Goal: Task Accomplishment & Management: Manage account settings

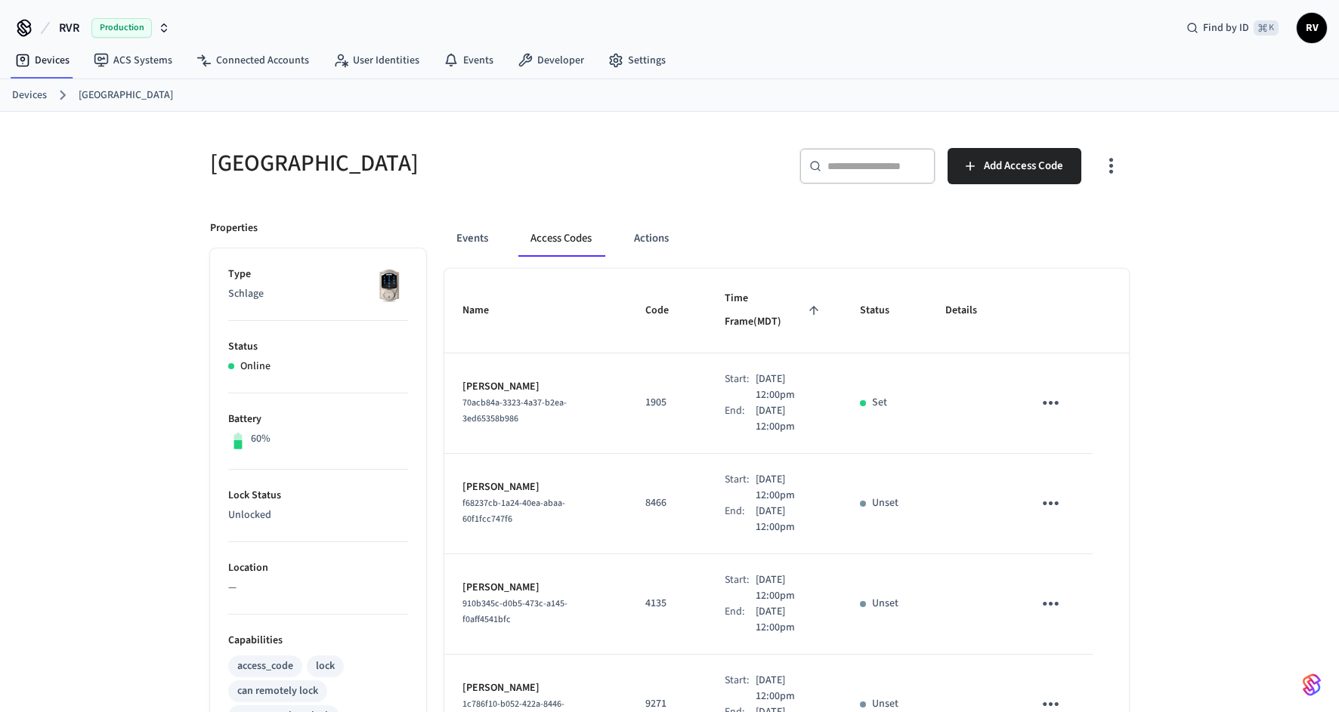
click at [44, 101] on link "Devices" at bounding box center [29, 96] width 35 height 16
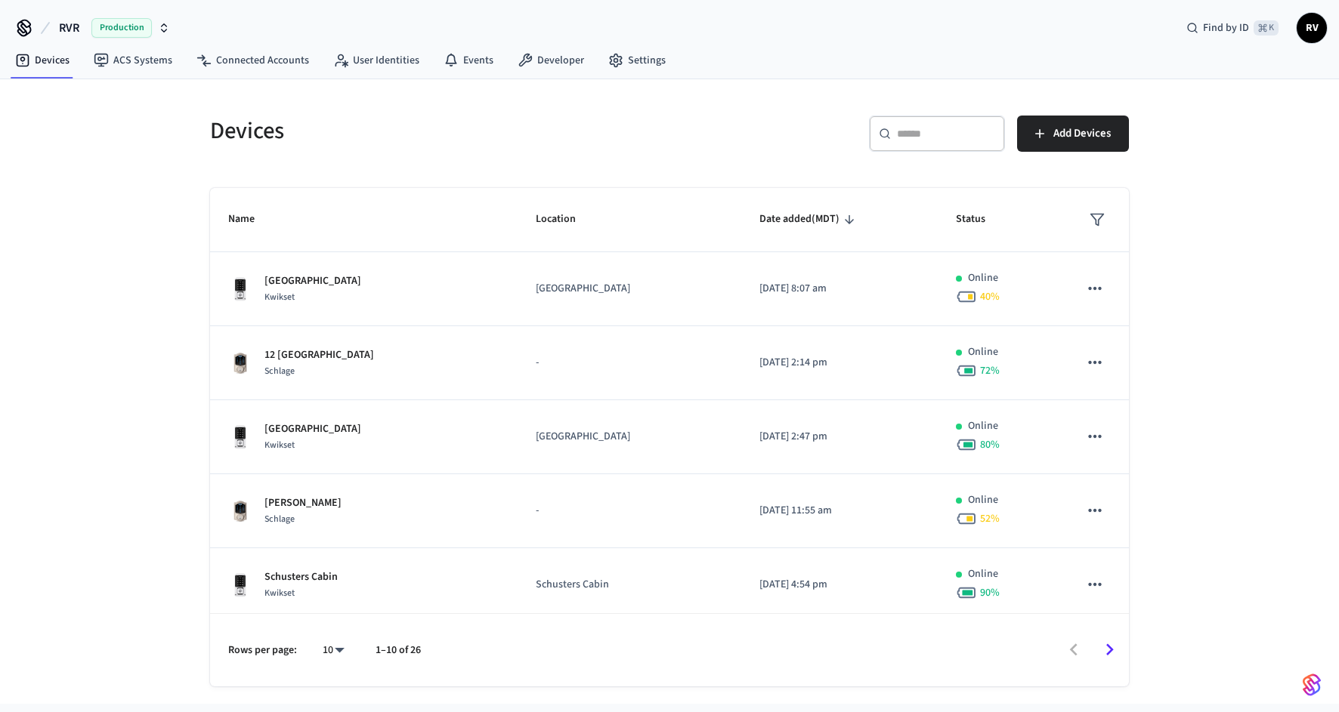
click at [925, 127] on input "text" at bounding box center [946, 133] width 98 height 15
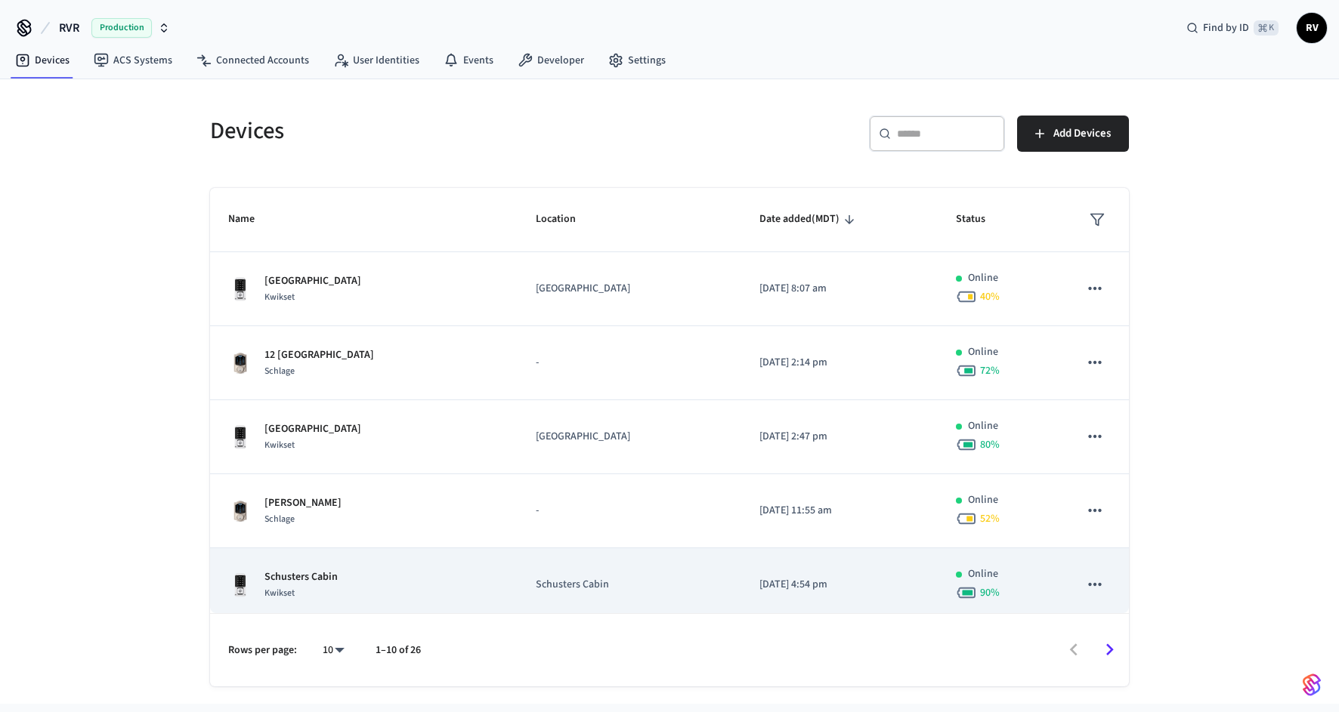
click at [316, 582] on p "Schusters Cabin" at bounding box center [300, 578] width 73 height 16
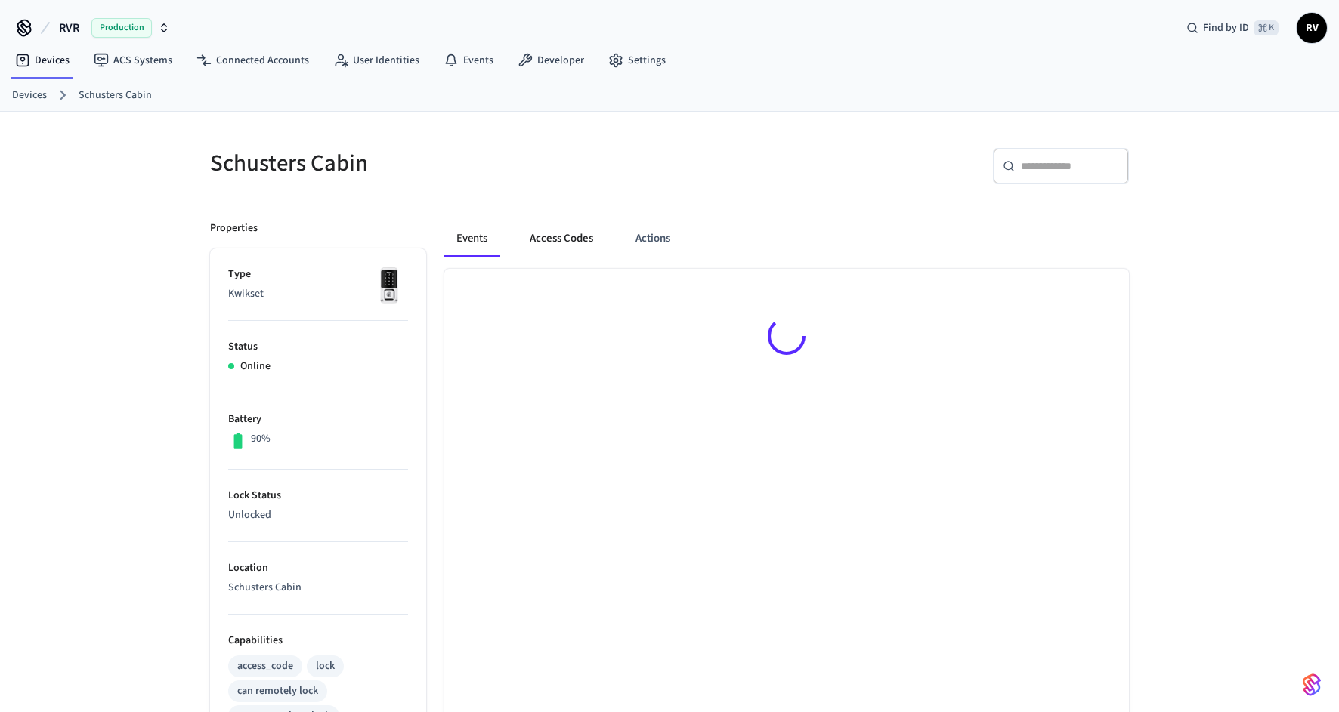
click at [554, 230] on button "Access Codes" at bounding box center [562, 239] width 88 height 36
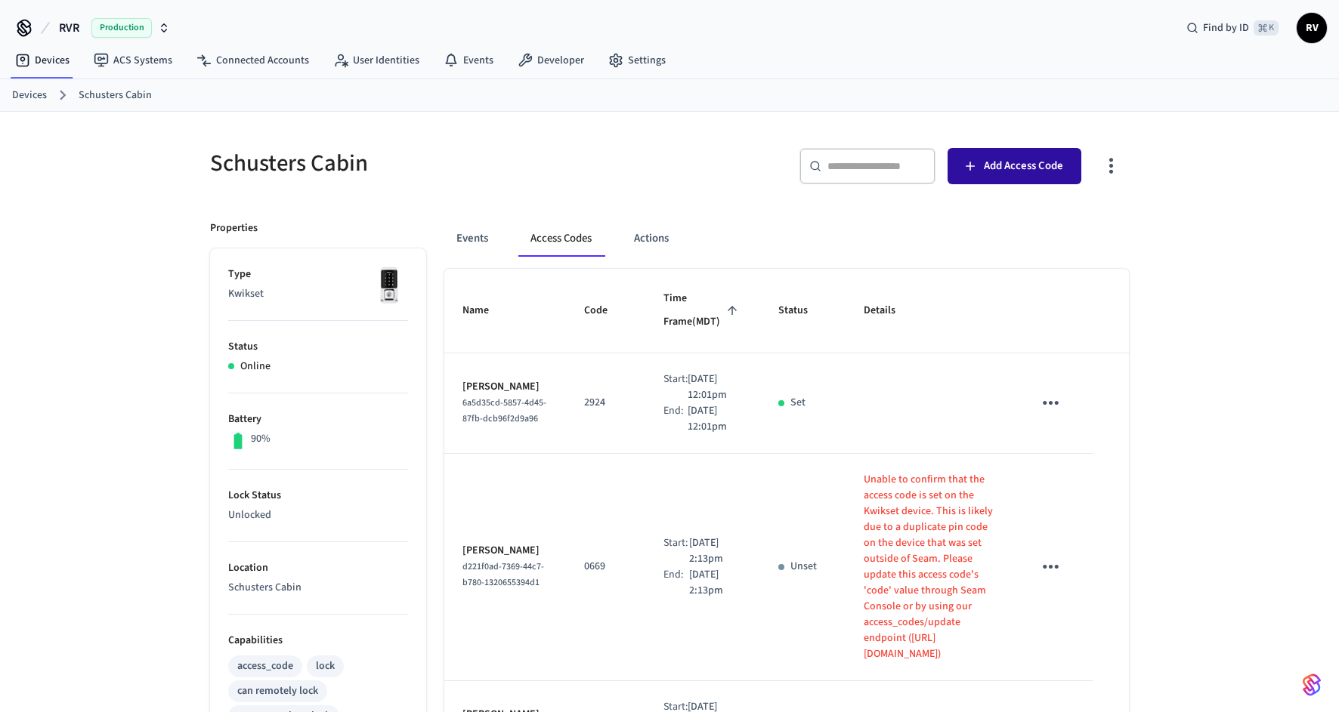
click at [1044, 166] on span "Add Access Code" at bounding box center [1023, 166] width 79 height 20
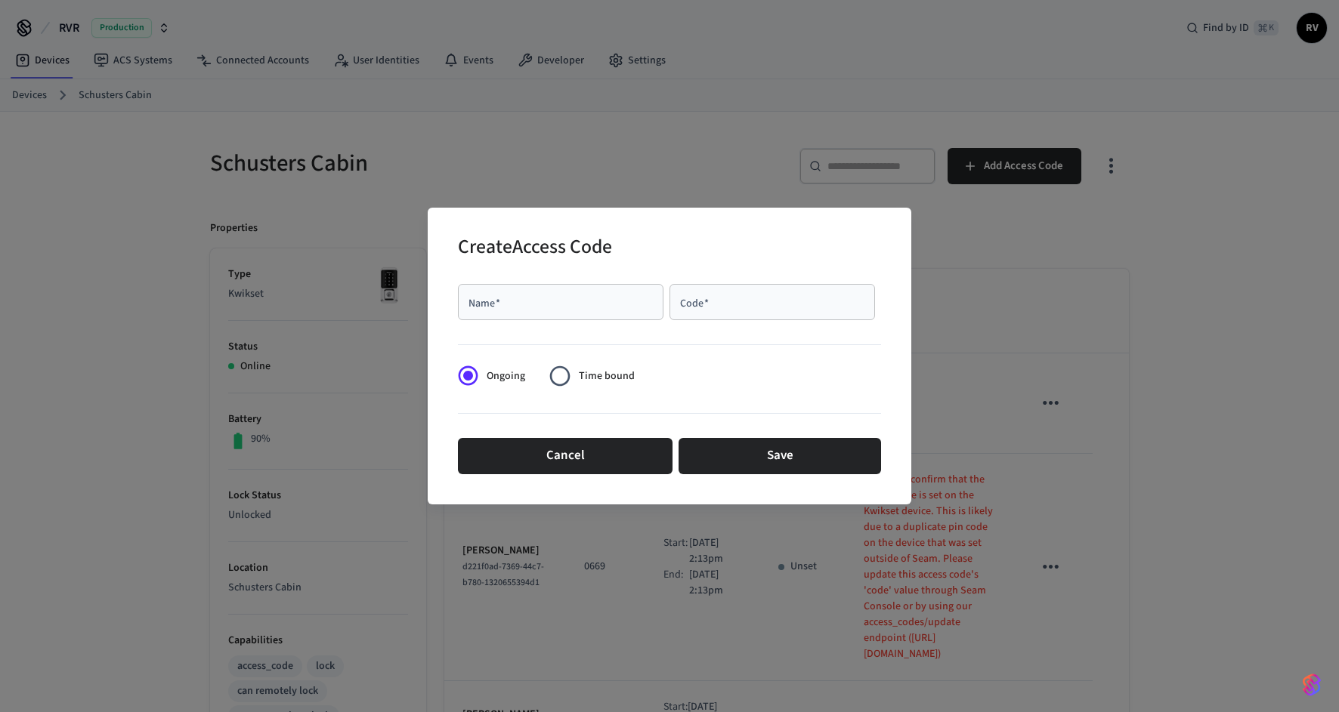
click at [573, 288] on div "Name   *" at bounding box center [560, 302] width 205 height 36
paste input "**********"
type input "**********"
click at [778, 307] on input "Code   *" at bounding box center [771, 302] width 187 height 15
type input "****"
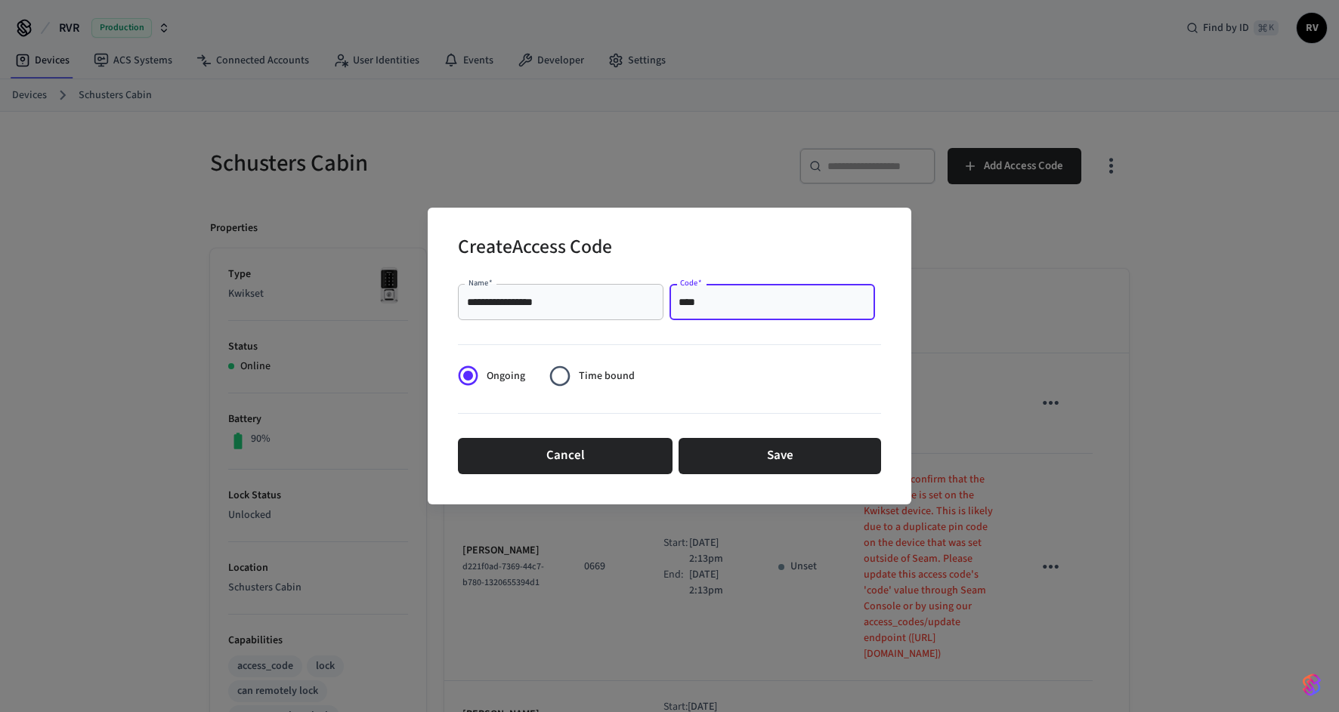
click at [580, 372] on span "Time bound" at bounding box center [607, 377] width 56 height 16
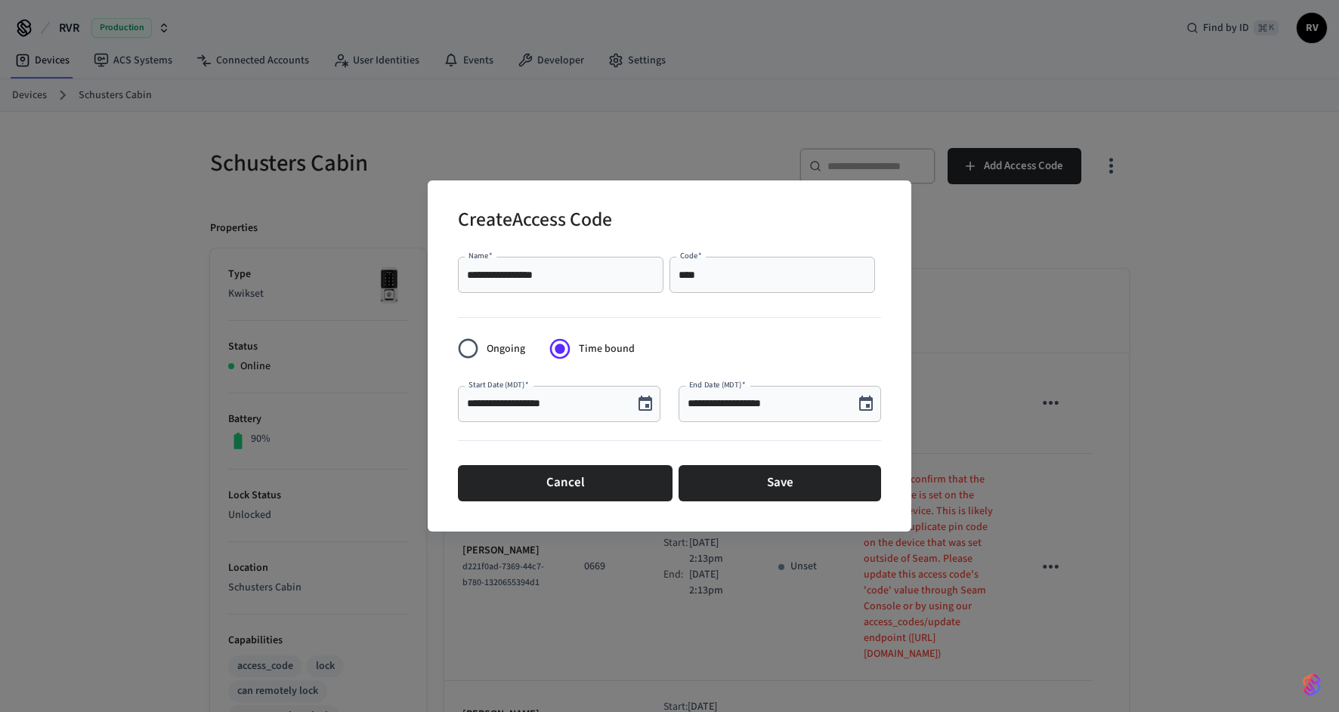
click at [645, 403] on icon "Choose date, selected date is Aug 25, 2025" at bounding box center [645, 404] width 18 height 18
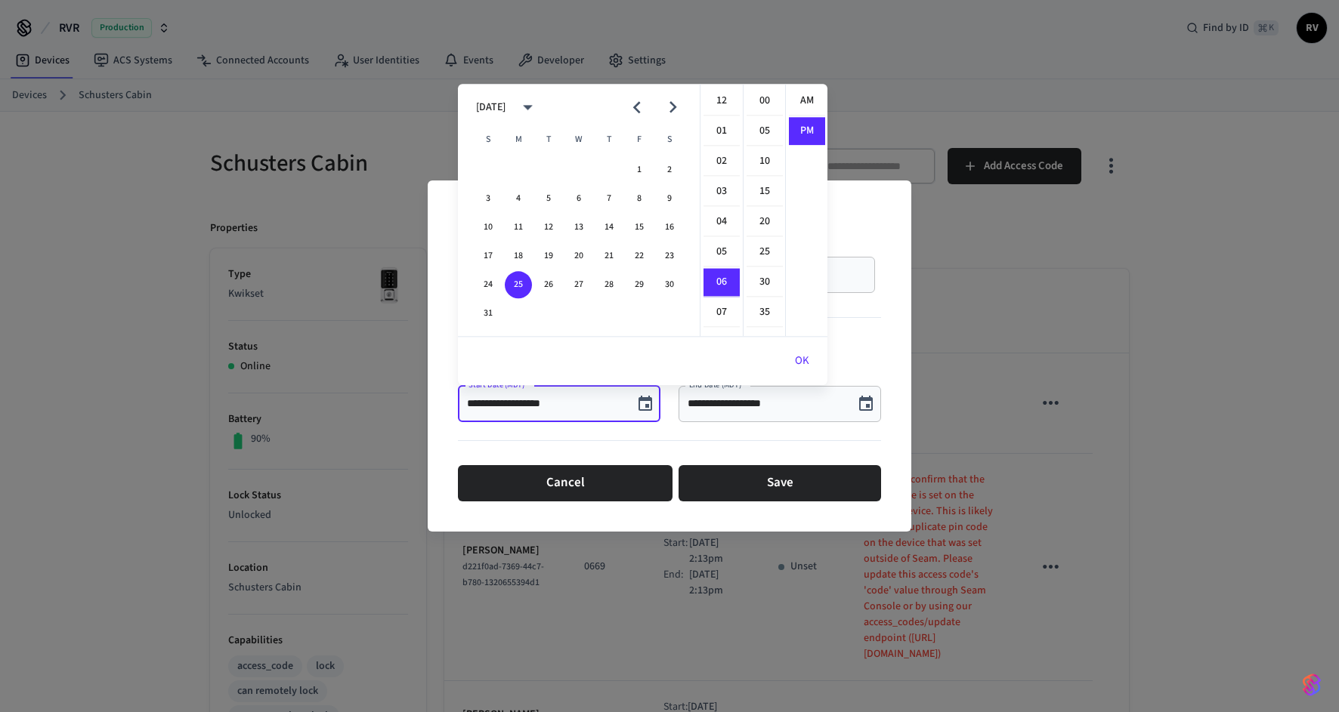
scroll to position [27, 0]
click at [672, 108] on icon "Next month" at bounding box center [672, 107] width 23 height 23
click at [543, 254] on button "21" at bounding box center [548, 256] width 27 height 27
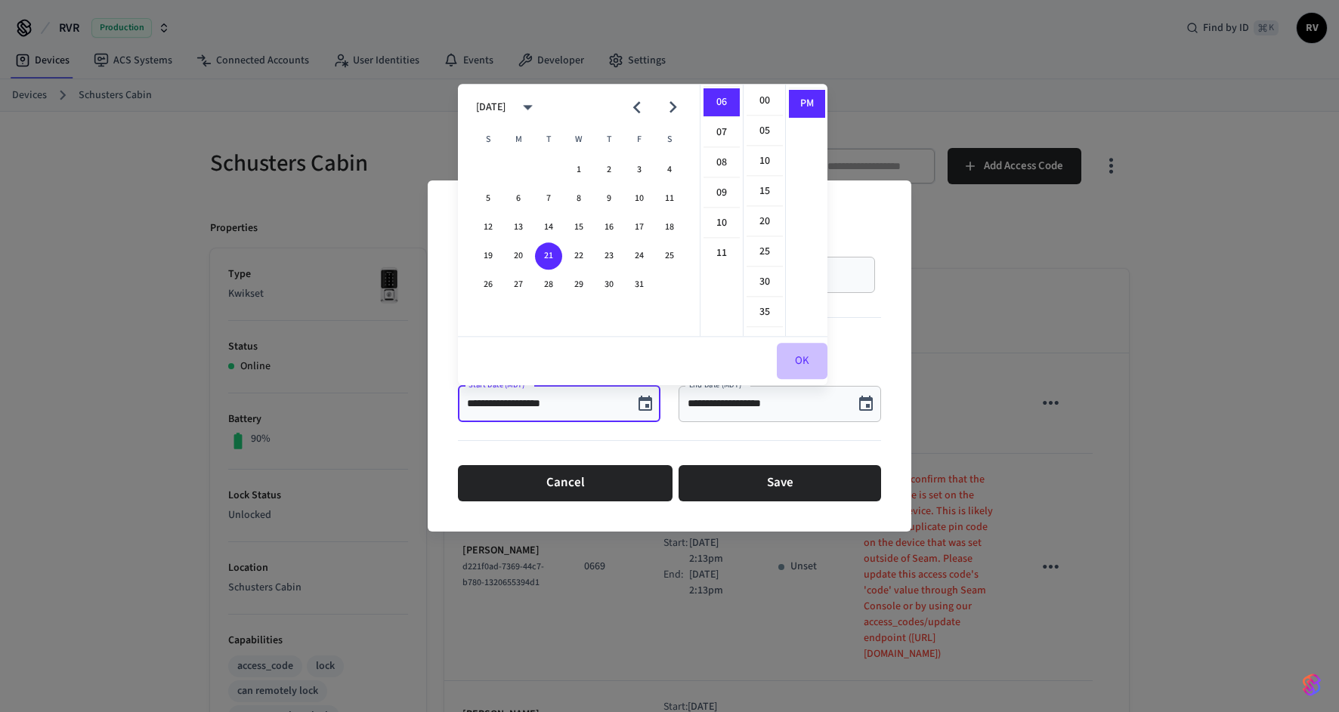
click at [792, 363] on button "OK" at bounding box center [802, 361] width 51 height 36
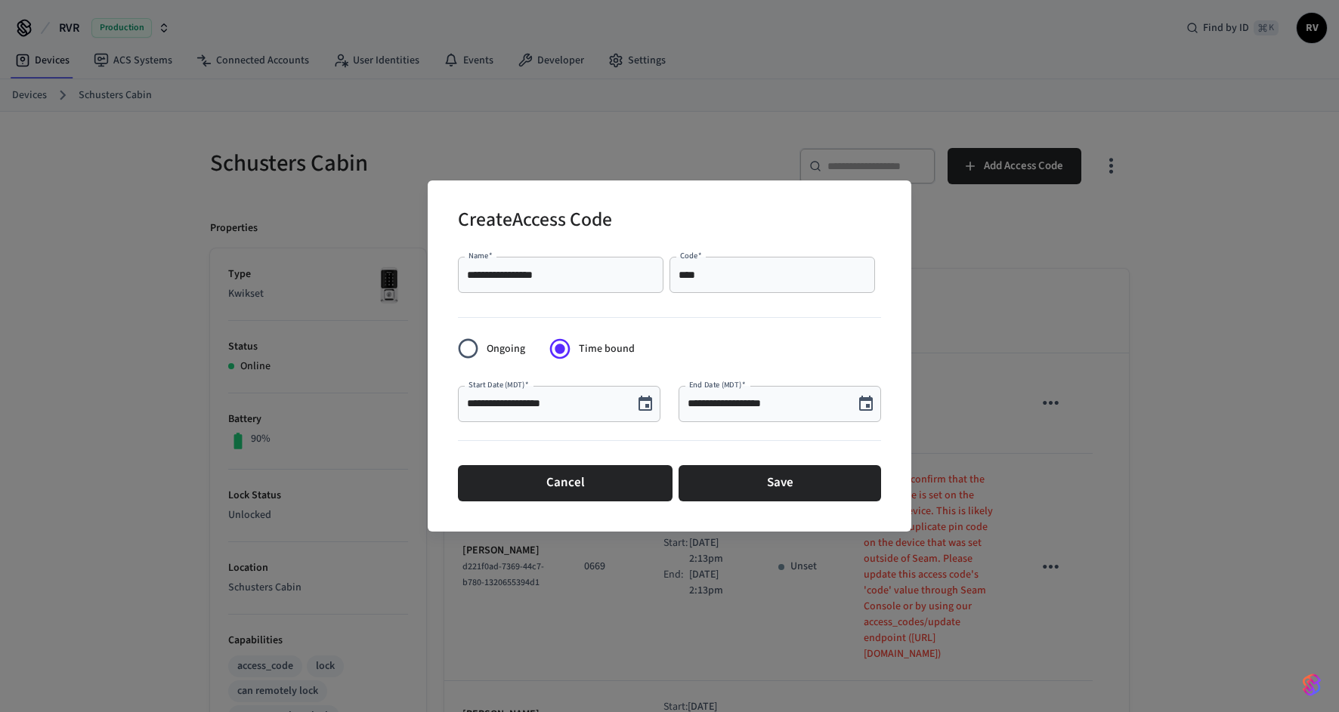
click at [655, 404] on button "Choose date, selected date is Oct 21, 2025" at bounding box center [645, 404] width 30 height 30
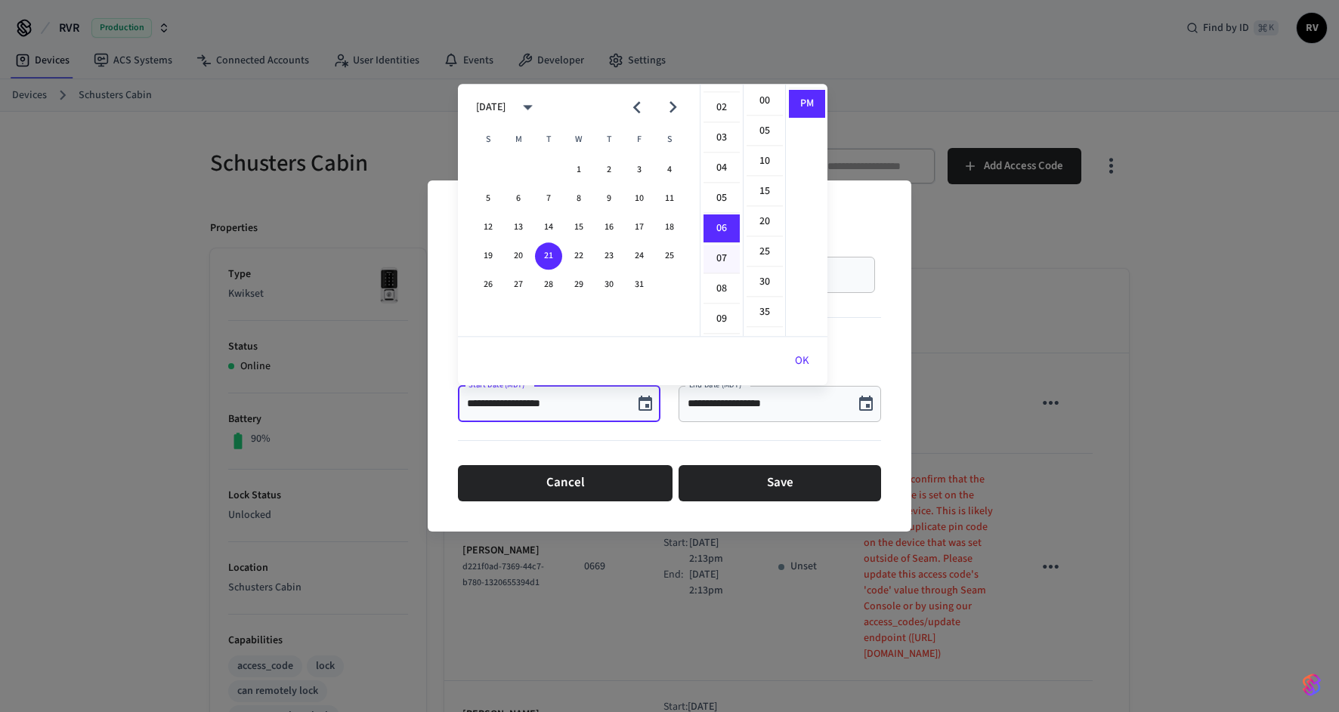
scroll to position [0, 0]
click at [724, 222] on li "04" at bounding box center [721, 222] width 36 height 29
type input "**********"
click at [798, 352] on button "OK" at bounding box center [802, 361] width 51 height 36
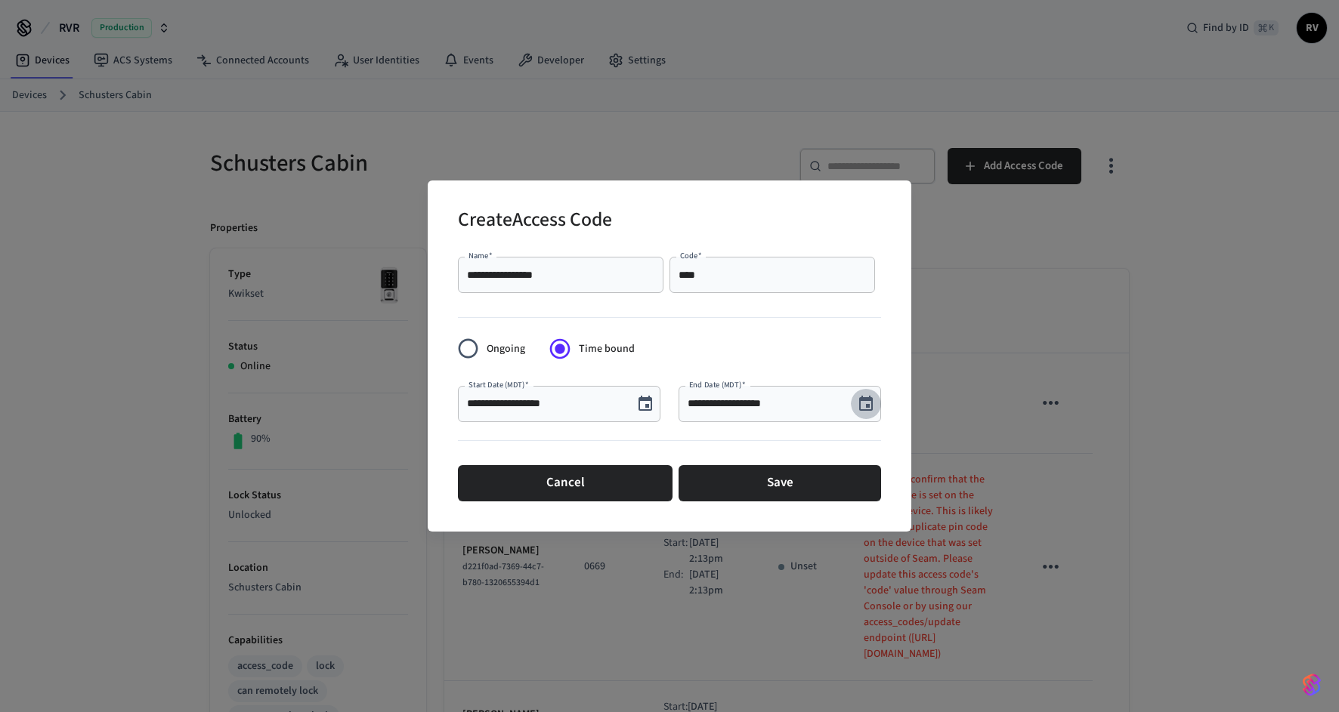
click at [863, 392] on button "Choose date, selected date is Aug 25, 2025" at bounding box center [866, 404] width 30 height 30
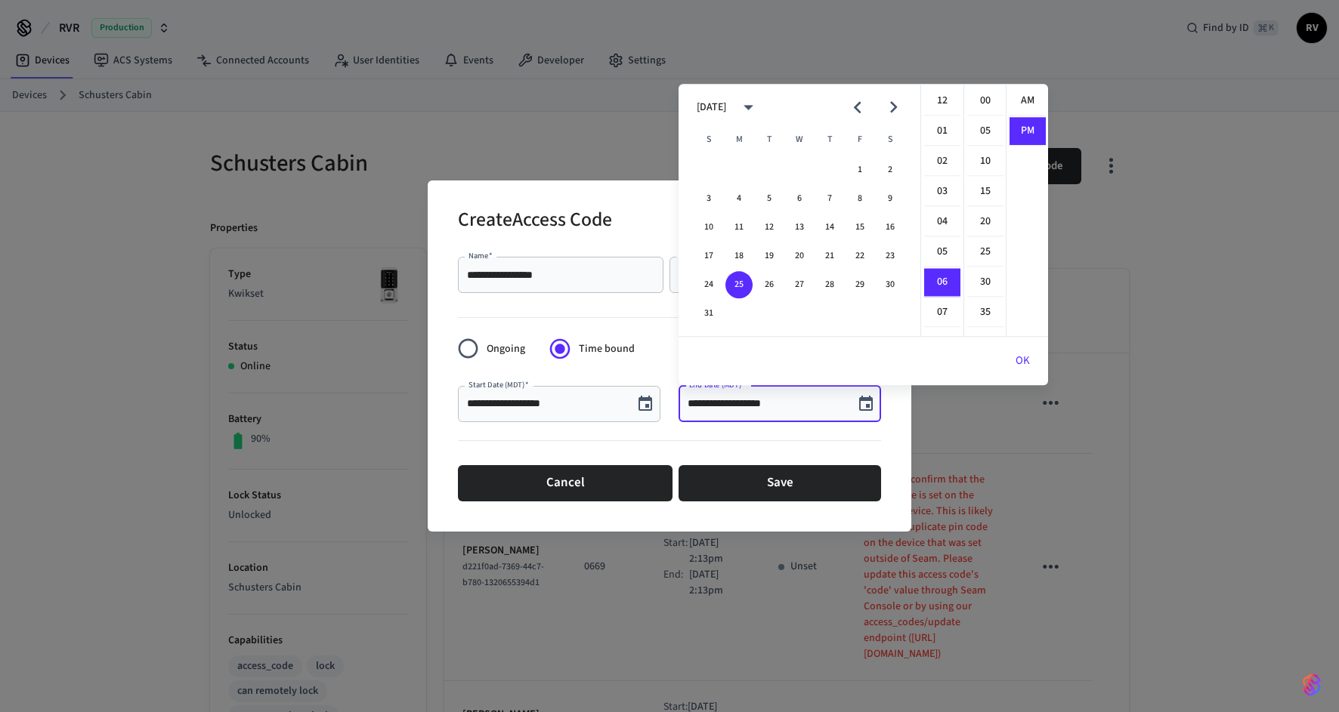
scroll to position [27, 0]
click at [903, 105] on icon "Next month" at bounding box center [893, 107] width 23 height 23
click at [859, 252] on button "24" at bounding box center [859, 256] width 27 height 27
type input "**********"
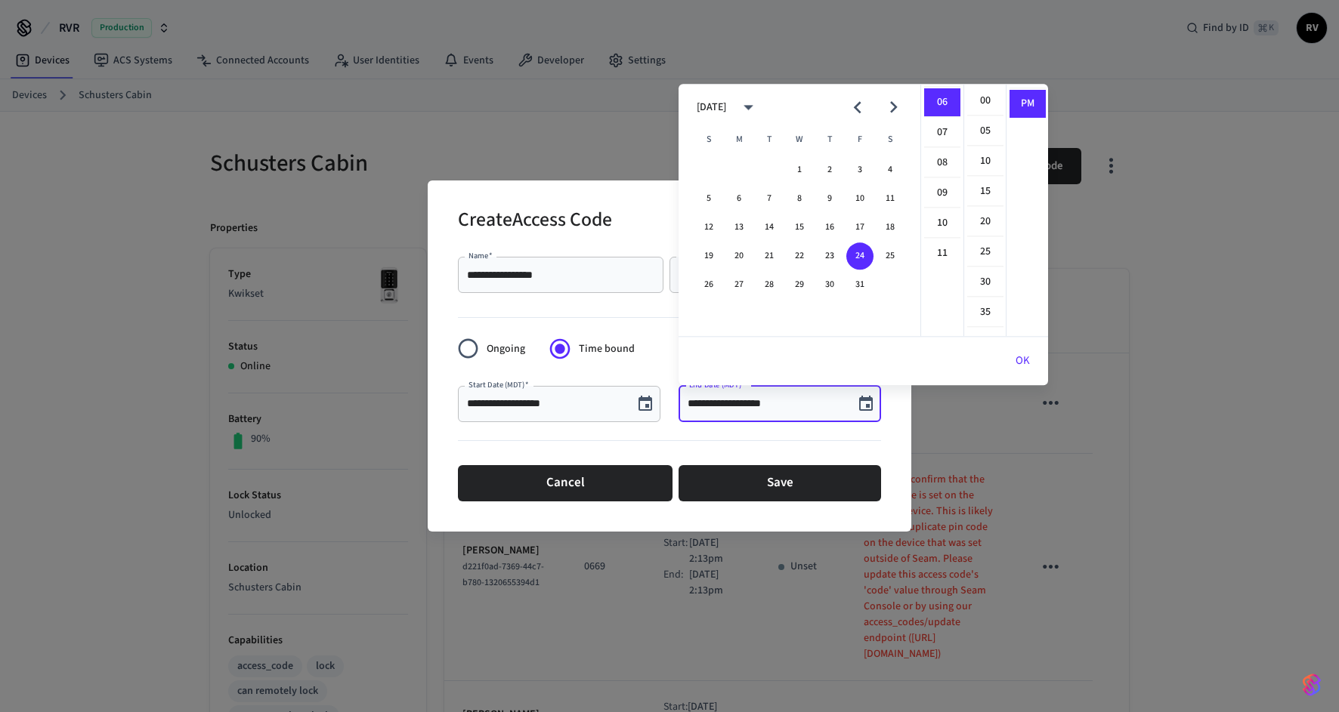
click at [1021, 357] on button "OK" at bounding box center [1022, 361] width 51 height 36
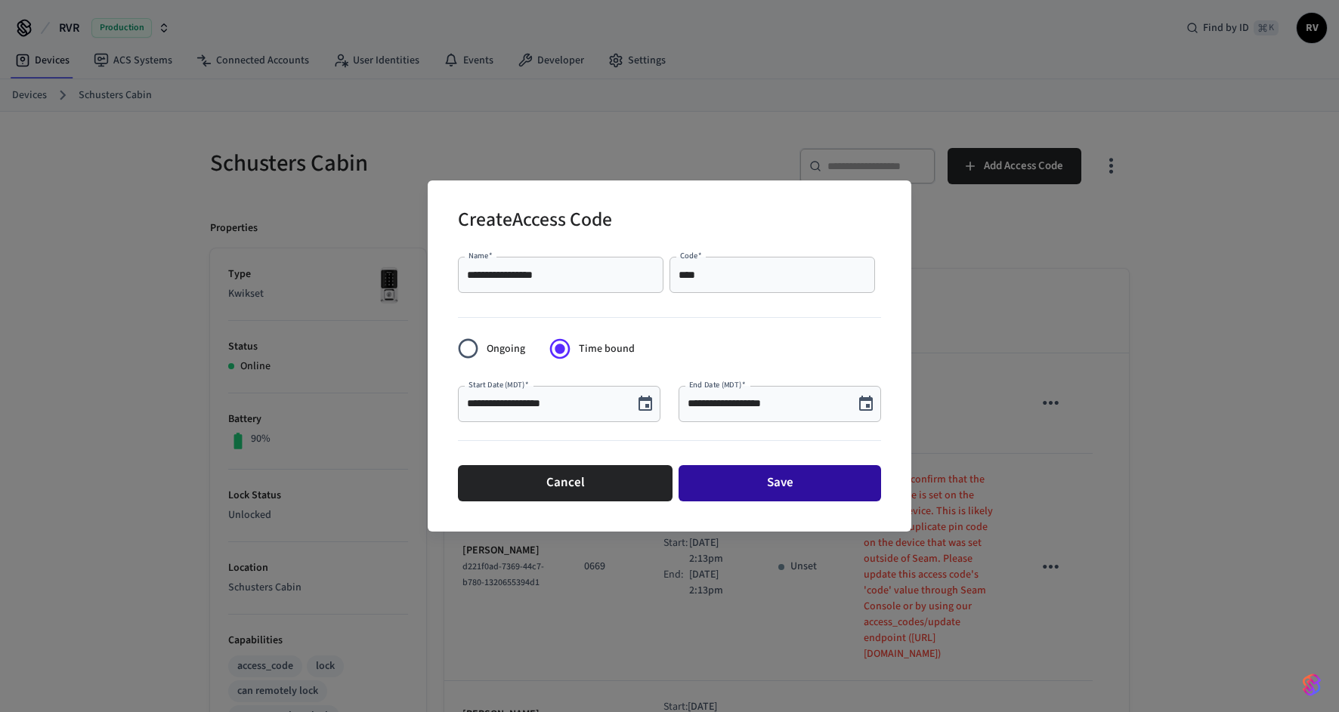
click at [767, 465] on button "Save" at bounding box center [779, 483] width 202 height 36
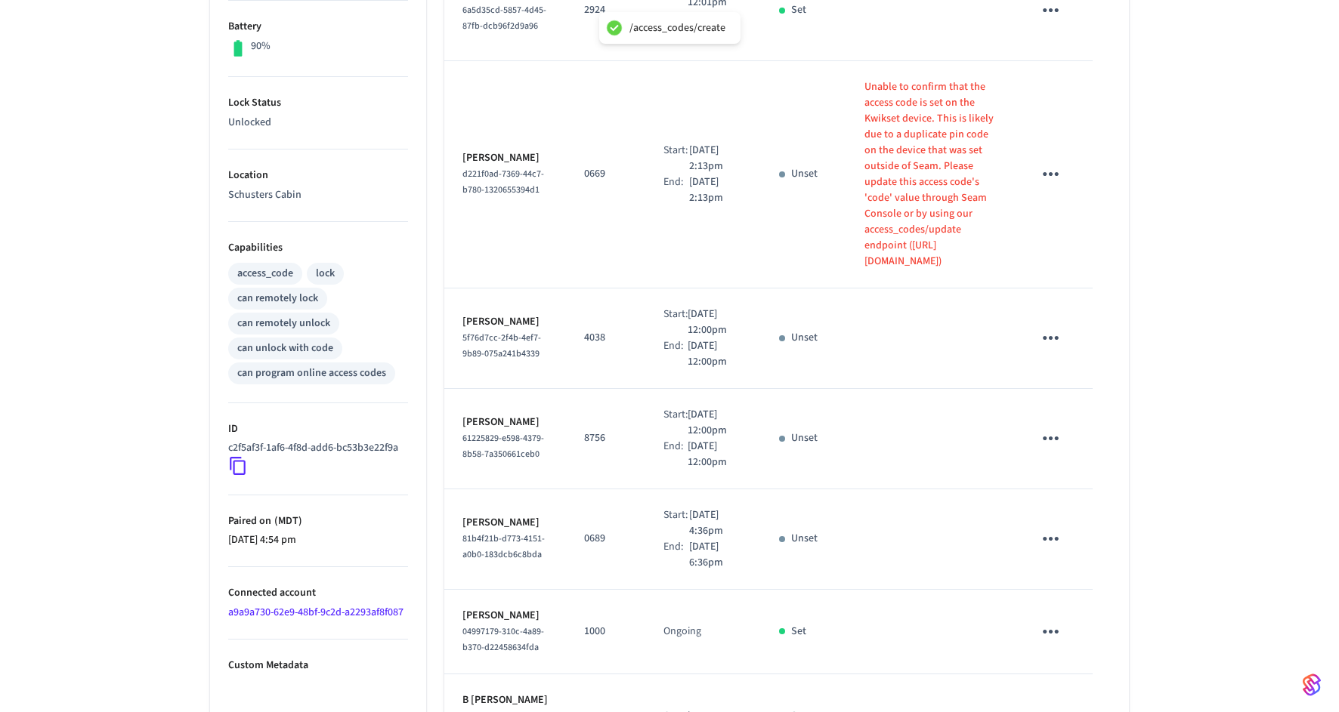
scroll to position [118, 0]
